Goal: Task Accomplishment & Management: Manage account settings

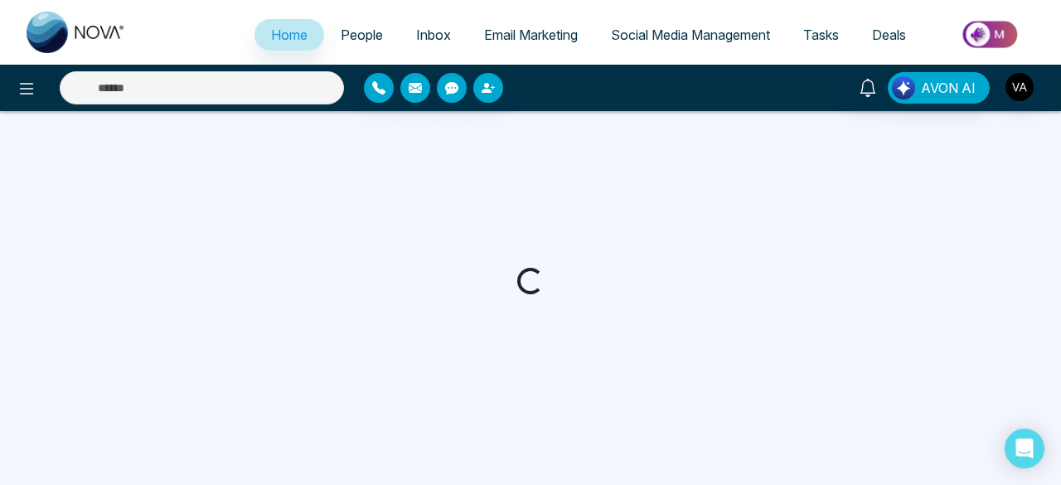
select select "*"
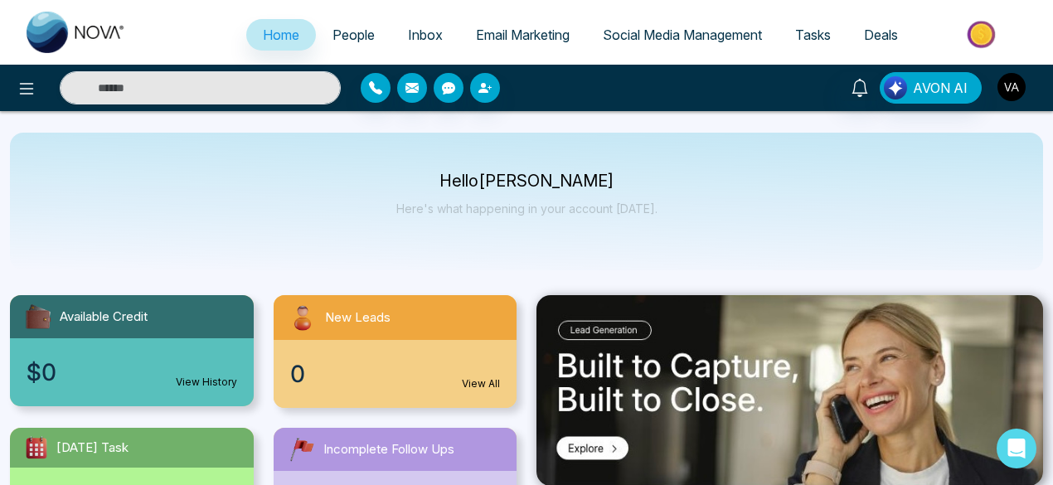
click at [1010, 87] on img "button" at bounding box center [1011, 87] width 28 height 28
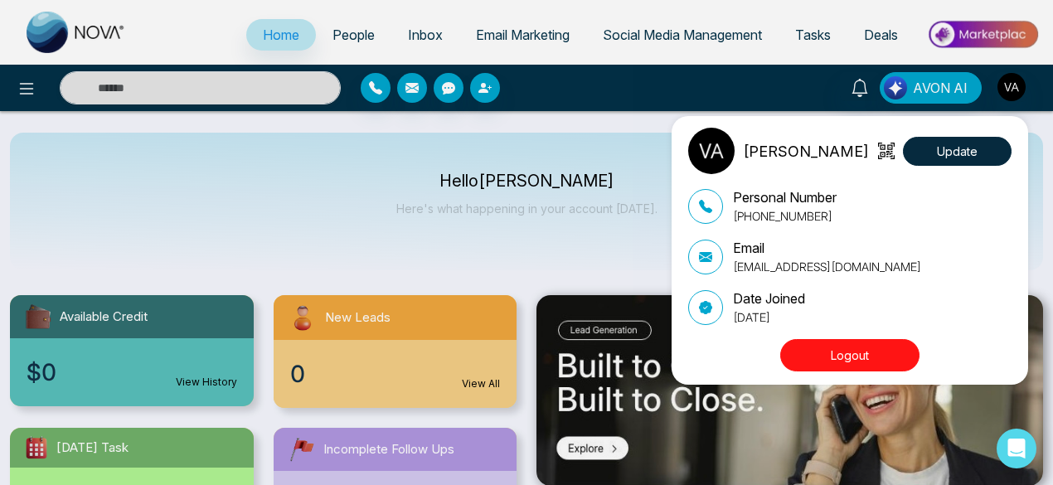
click at [836, 357] on button "Logout" at bounding box center [849, 355] width 139 height 32
click at [845, 356] on button "Logout" at bounding box center [849, 355] width 139 height 32
click at [850, 356] on button "Logout" at bounding box center [849, 355] width 139 height 32
click at [471, 248] on div "Vijay Admin Update Personal Number [PHONE_NUMBER] Email [EMAIL_ADDRESS][DOMAIN_…" at bounding box center [526, 242] width 1053 height 485
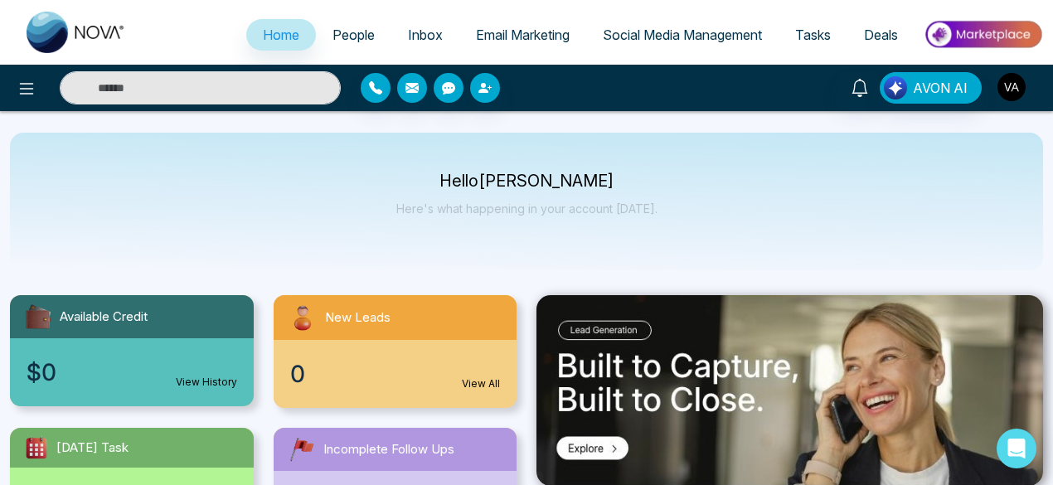
click at [1002, 90] on img "button" at bounding box center [1011, 87] width 28 height 28
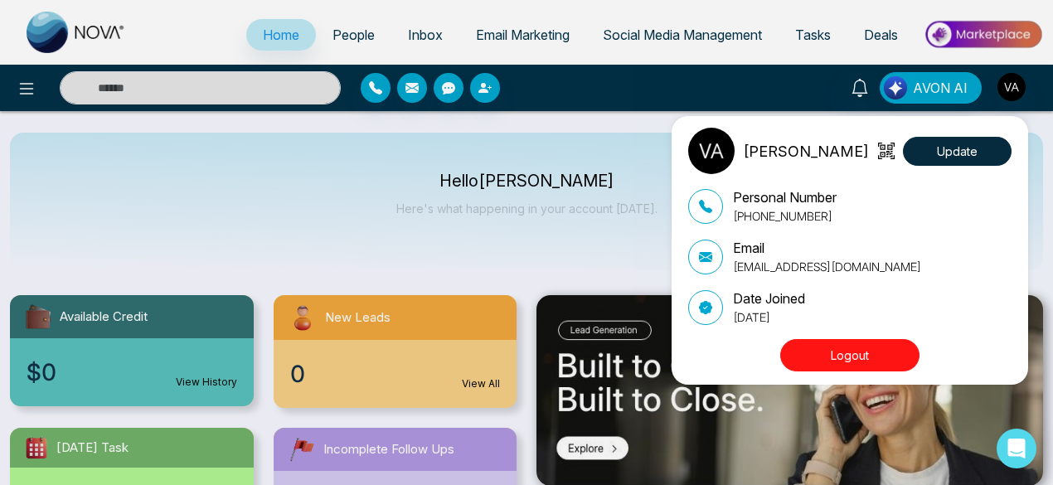
click at [618, 233] on div "Vijay Admin Update Personal Number [PHONE_NUMBER] Email [EMAIL_ADDRESS][DOMAIN_…" at bounding box center [526, 242] width 1053 height 485
